Goal: Information Seeking & Learning: Learn about a topic

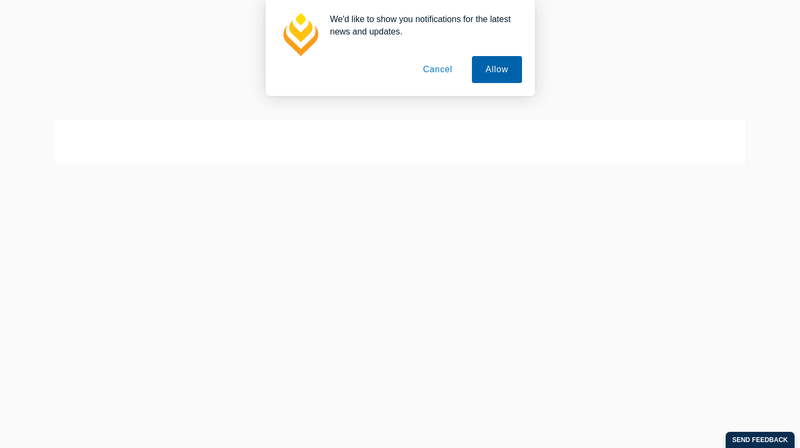
click at [497, 71] on button "Allow" at bounding box center [497, 69] width 50 height 27
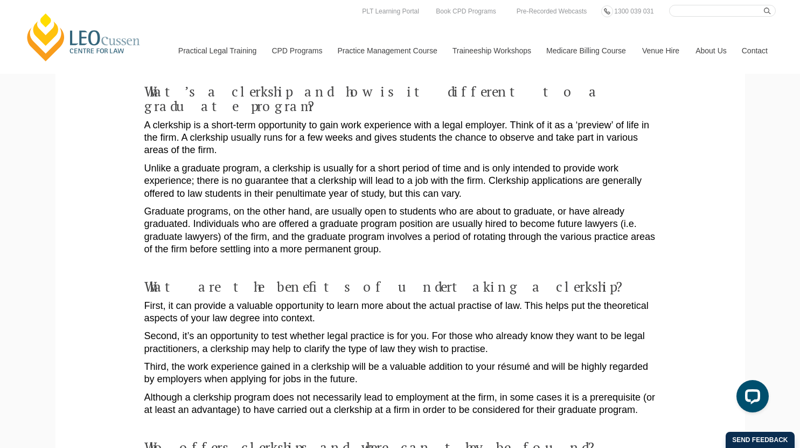
scroll to position [234, 0]
drag, startPoint x: 386, startPoint y: 242, endPoint x: 144, endPoint y: 233, distance: 242.0
click at [144, 233] on p "Graduate programs, on the other hand, are usually open to students who are abou…" at bounding box center [400, 231] width 512 height 51
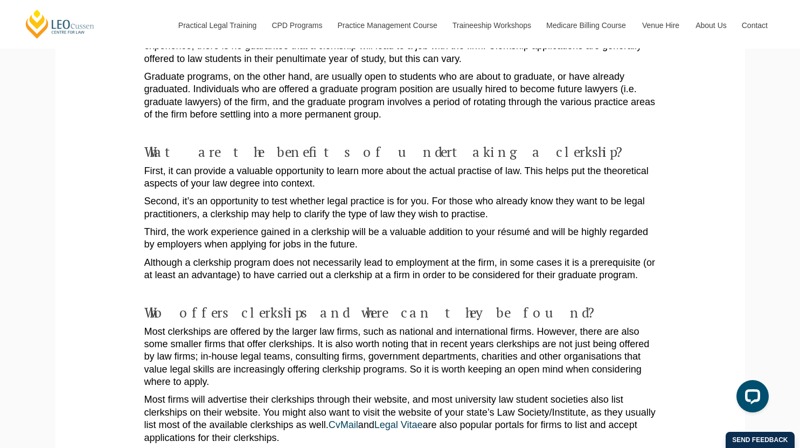
scroll to position [370, 0]
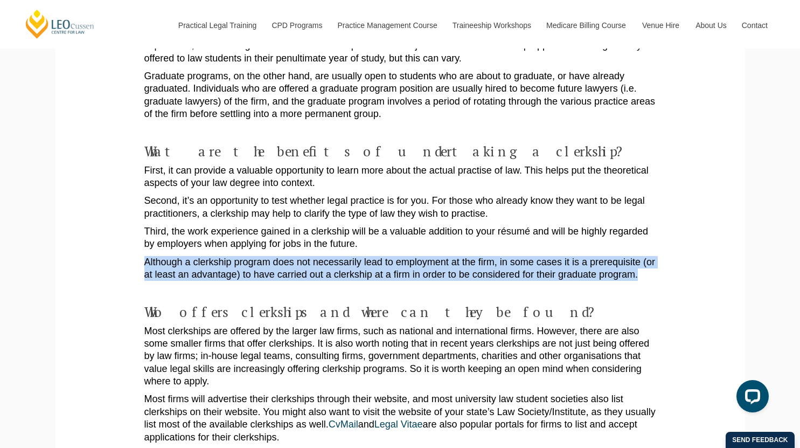
drag, startPoint x: 648, startPoint y: 260, endPoint x: 138, endPoint y: 250, distance: 509.7
drag, startPoint x: 644, startPoint y: 260, endPoint x: 114, endPoint y: 253, distance: 530.1
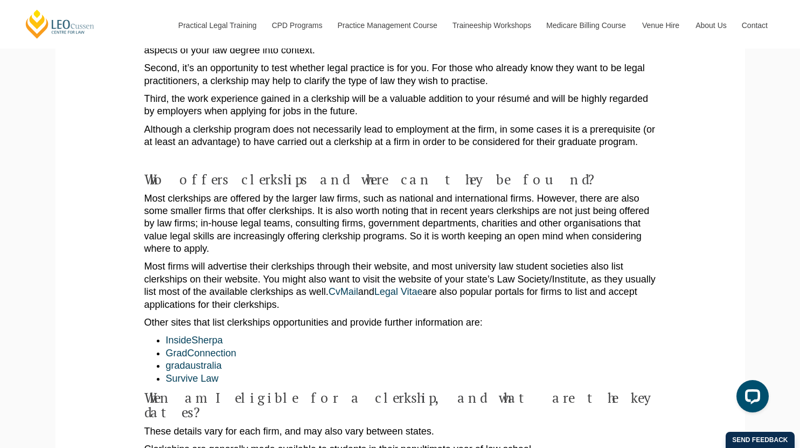
scroll to position [531, 0]
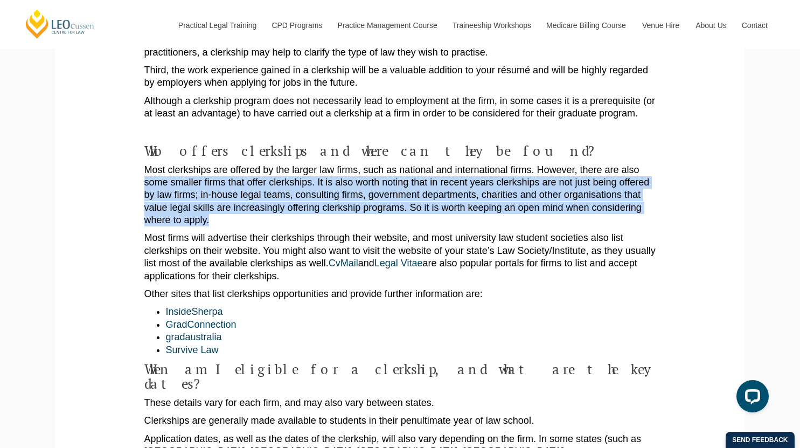
drag, startPoint x: 264, startPoint y: 204, endPoint x: 141, endPoint y: 173, distance: 127.0
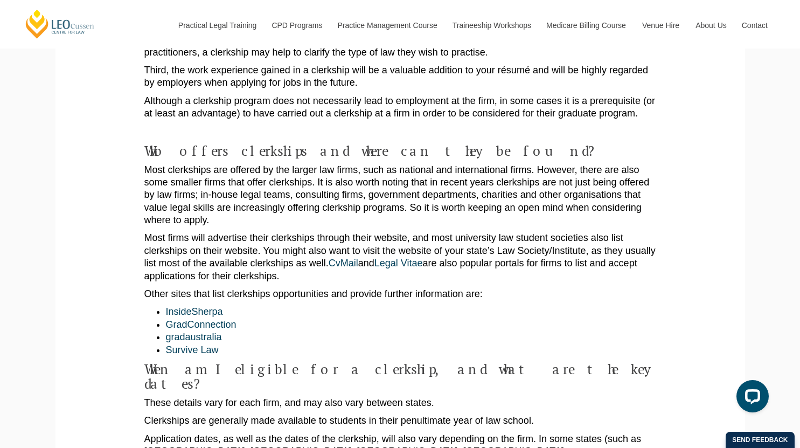
drag, startPoint x: 219, startPoint y: 201, endPoint x: 287, endPoint y: 262, distance: 90.8
click at [287, 262] on p "Most firms will advertise their clerkships through their website, and most univ…" at bounding box center [400, 257] width 512 height 51
drag, startPoint x: 280, startPoint y: 257, endPoint x: 316, endPoint y: 300, distance: 56.2
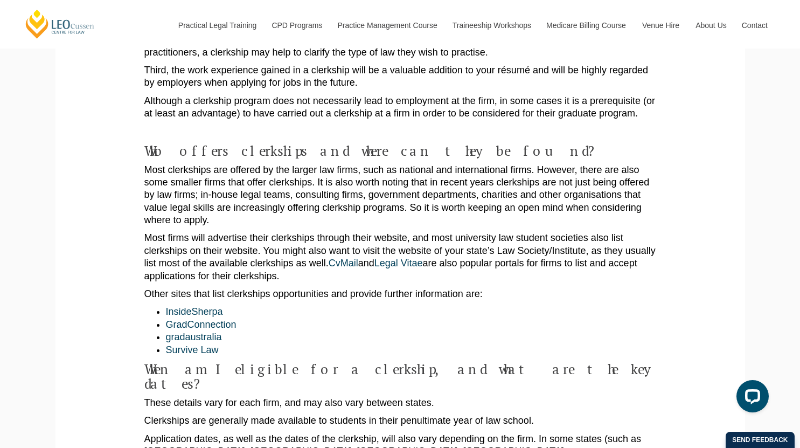
click at [316, 305] on li "InsideSherpa" at bounding box center [411, 311] width 490 height 12
drag, startPoint x: 218, startPoint y: 307, endPoint x: 323, endPoint y: 318, distance: 105.7
click at [323, 318] on ul "InsideSherpa GradConnection gradaustralia Survive Law" at bounding box center [400, 330] width 512 height 51
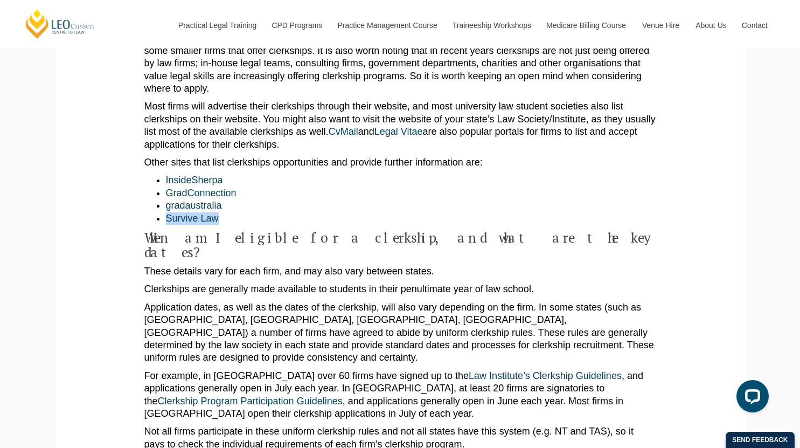
scroll to position [664, 0]
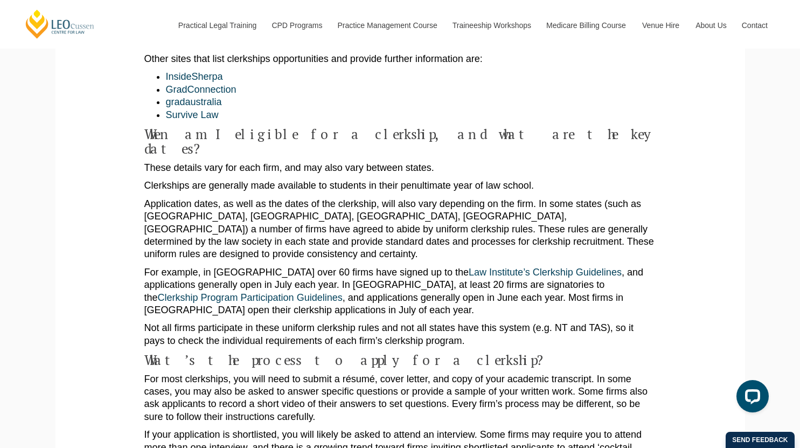
scroll to position [824, 0]
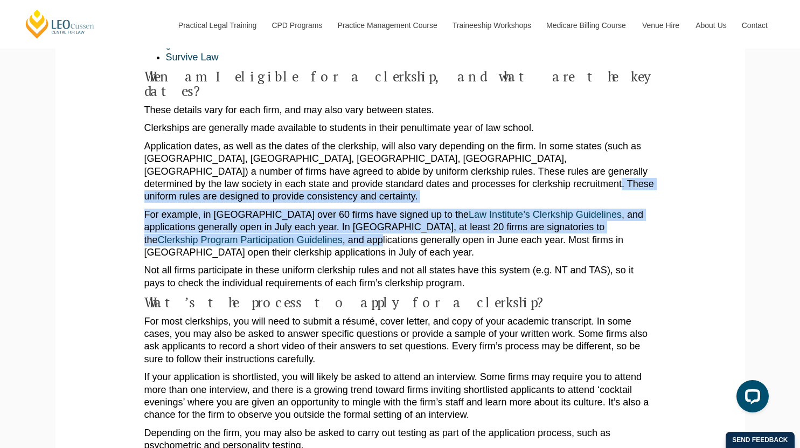
drag, startPoint x: 440, startPoint y: 156, endPoint x: 228, endPoint y: 197, distance: 215.6
click at [228, 197] on div "A clerkship can be a great way to sample life in a law firm and can even be a s…" at bounding box center [400, 302] width 512 height 1782
click at [228, 208] on p "For example, in Victoria over 60 firms have signed up to the Law Institute’s Cl…" at bounding box center [400, 233] width 512 height 51
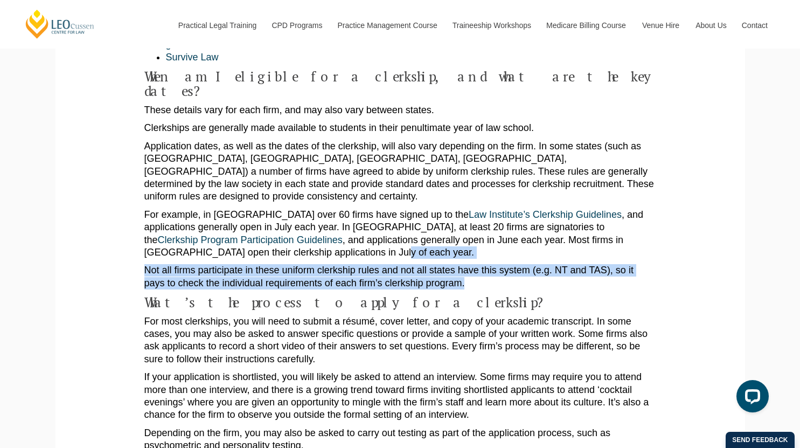
drag, startPoint x: 231, startPoint y: 207, endPoint x: 499, endPoint y: 239, distance: 270.1
click at [499, 239] on div "A clerkship can be a great way to sample life in a law firm and can even be a s…" at bounding box center [400, 302] width 512 height 1782
click at [499, 264] on p "Not all firms participate in these uniform clerkship rules and not all states h…" at bounding box center [400, 276] width 512 height 25
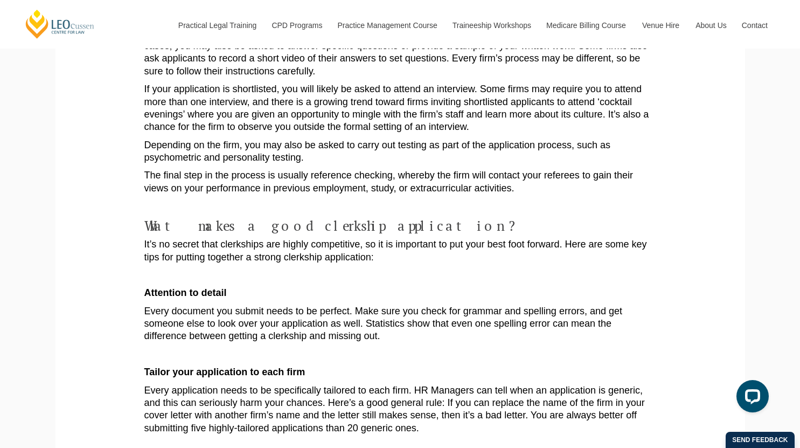
scroll to position [1124, 0]
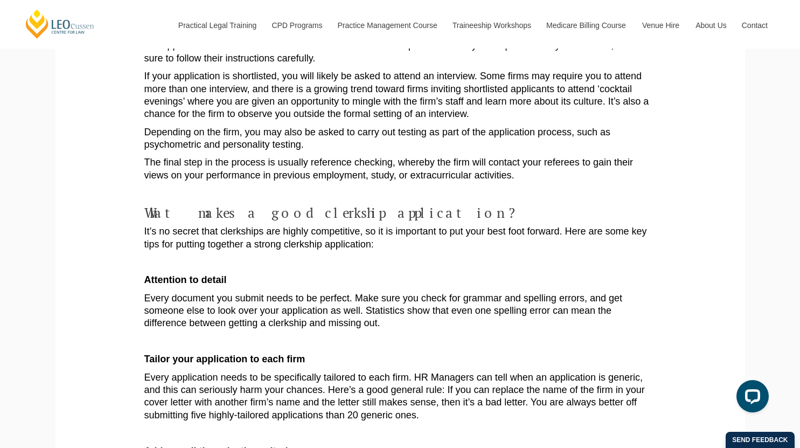
drag, startPoint x: 378, startPoint y: 206, endPoint x: 391, endPoint y: 200, distance: 14.2
click at [391, 225] on p "It’s no secret that clerkships are highly competitive, so it is important to pu…" at bounding box center [400, 237] width 512 height 25
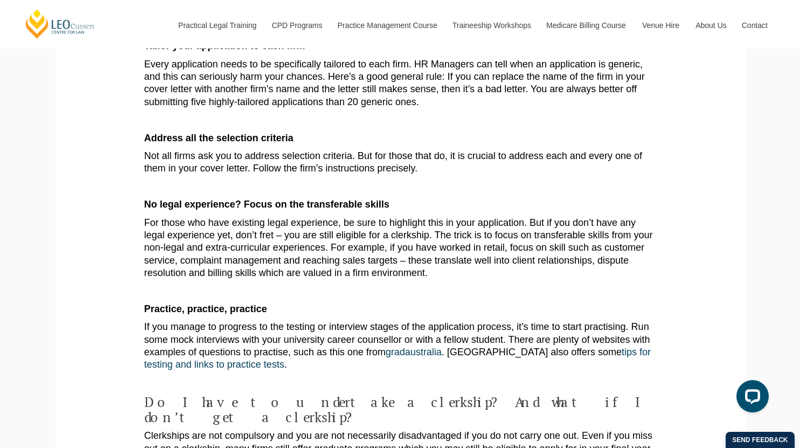
scroll to position [1438, 0]
drag, startPoint x: 459, startPoint y: 236, endPoint x: 440, endPoint y: 233, distance: 20.3
click at [440, 233] on p "For those who have existing legal experience, be sure to highlight this in your…" at bounding box center [400, 247] width 512 height 63
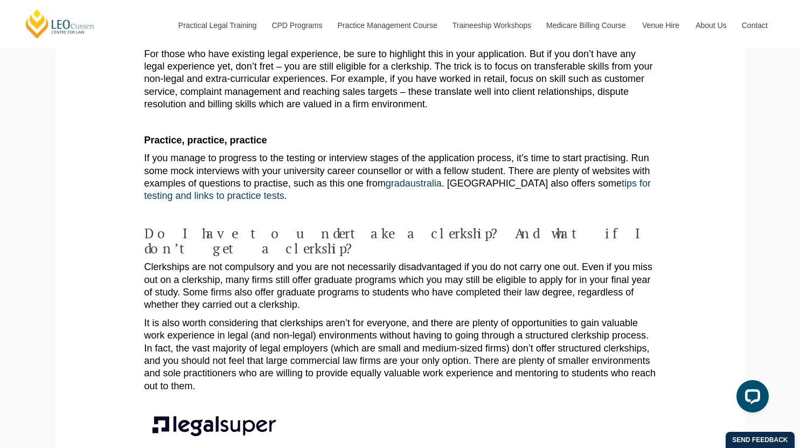
scroll to position [1620, 0]
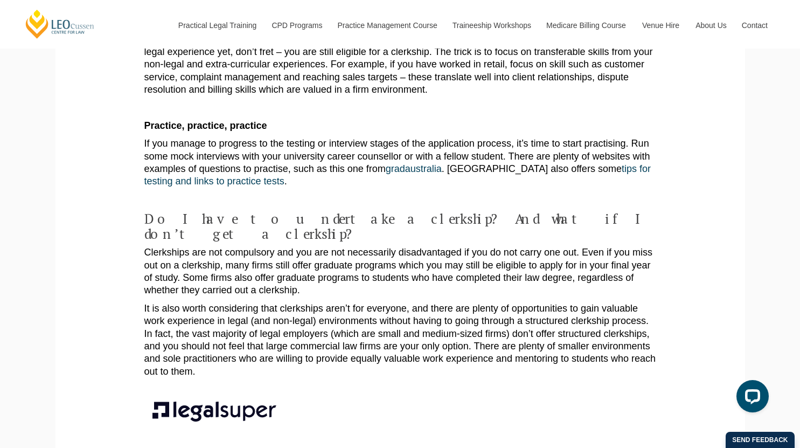
drag, startPoint x: 179, startPoint y: 250, endPoint x: 212, endPoint y: 321, distance: 77.1
click at [212, 321] on p "It is also worth considering that clerkships aren’t for everyone, and there are…" at bounding box center [400, 339] width 512 height 75
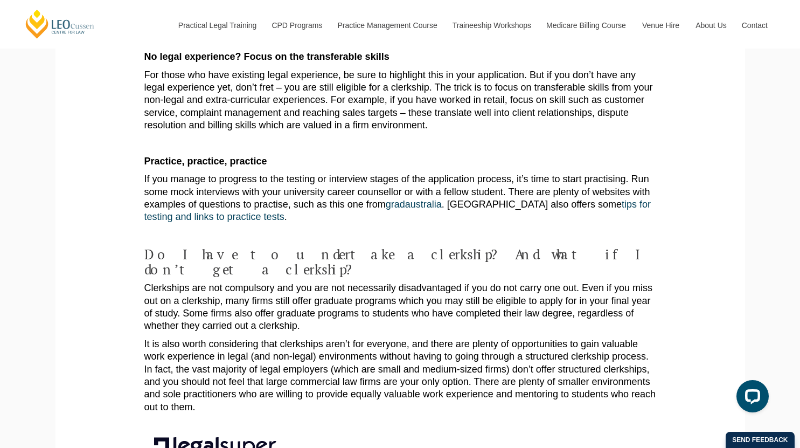
scroll to position [1454, 0]
